Goal: Information Seeking & Learning: Learn about a topic

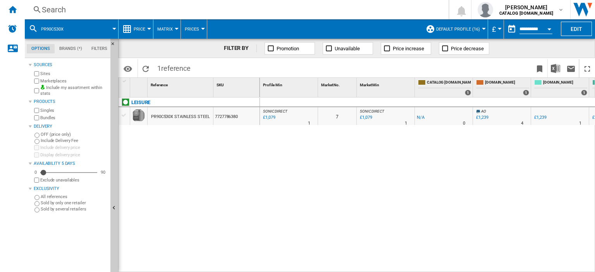
click at [58, 10] on div "Search" at bounding box center [235, 9] width 387 height 11
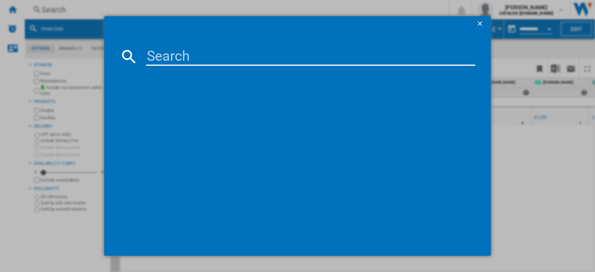
click at [157, 60] on input at bounding box center [310, 56] width 329 height 19
type input "hpk26362"
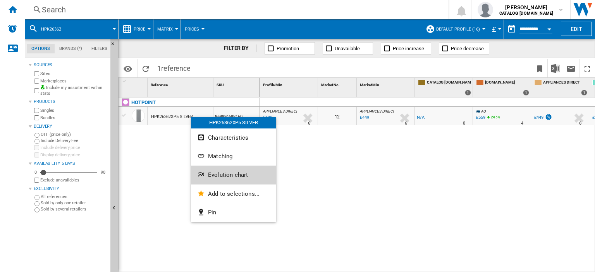
click at [226, 172] on span "Evolution chart" at bounding box center [228, 175] width 40 height 7
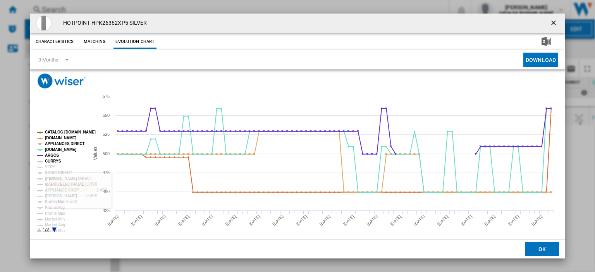
click at [51, 159] on tspan "CURRYS" at bounding box center [53, 161] width 16 height 4
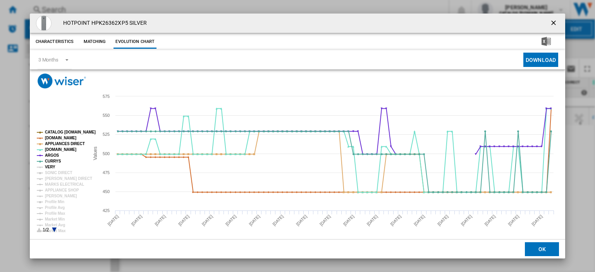
click at [52, 166] on tspan "VERY" at bounding box center [50, 167] width 10 height 4
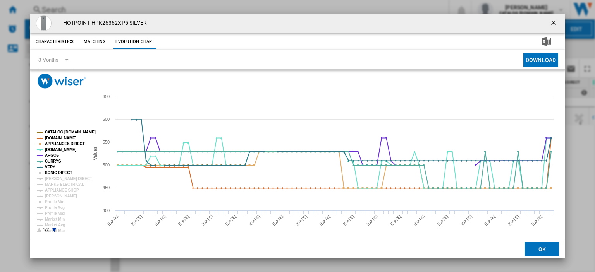
click at [52, 171] on tspan "SONIC DIRECT" at bounding box center [58, 173] width 27 height 4
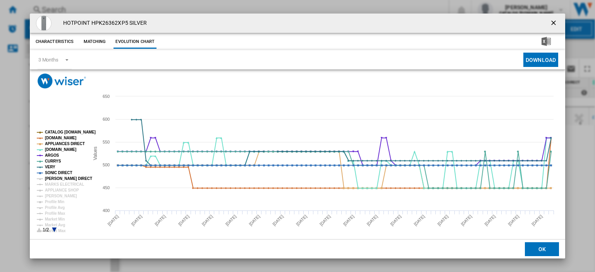
click at [57, 178] on tspan "[PERSON_NAME] DIRECT" at bounding box center [68, 179] width 47 height 4
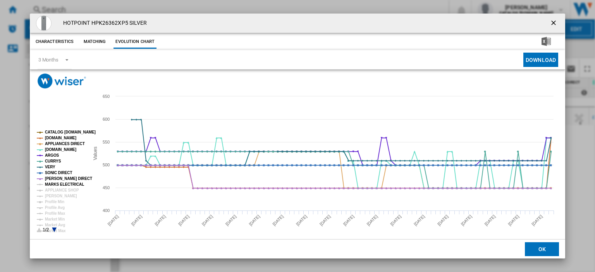
click at [58, 182] on tspan "MARKS ELECTRICAL" at bounding box center [64, 184] width 39 height 4
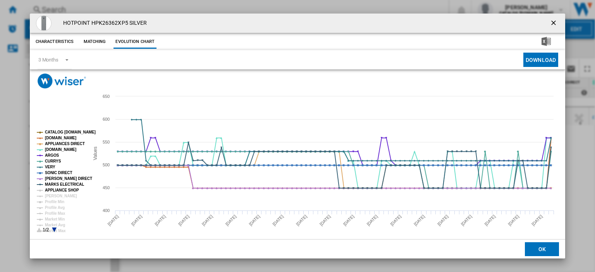
drag, startPoint x: 61, startPoint y: 189, endPoint x: 61, endPoint y: 193, distance: 3.9
click at [61, 189] on tspan "APPLIANCE SHOP" at bounding box center [62, 190] width 34 height 4
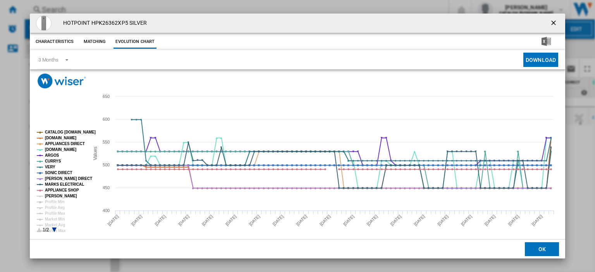
click at [61, 195] on tspan "[PERSON_NAME]" at bounding box center [61, 196] width 32 height 4
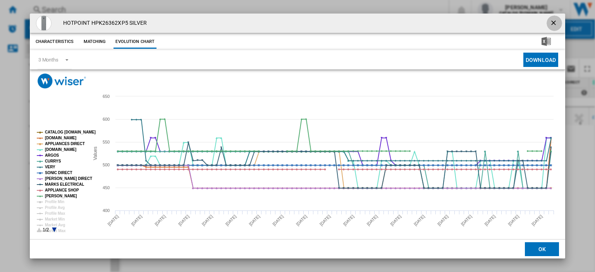
click at [550, 21] on ng-md-icon "getI18NText('BUTTONS.CLOSE_DIALOG')" at bounding box center [554, 23] width 9 height 9
